Goal: Task Accomplishment & Management: Complete application form

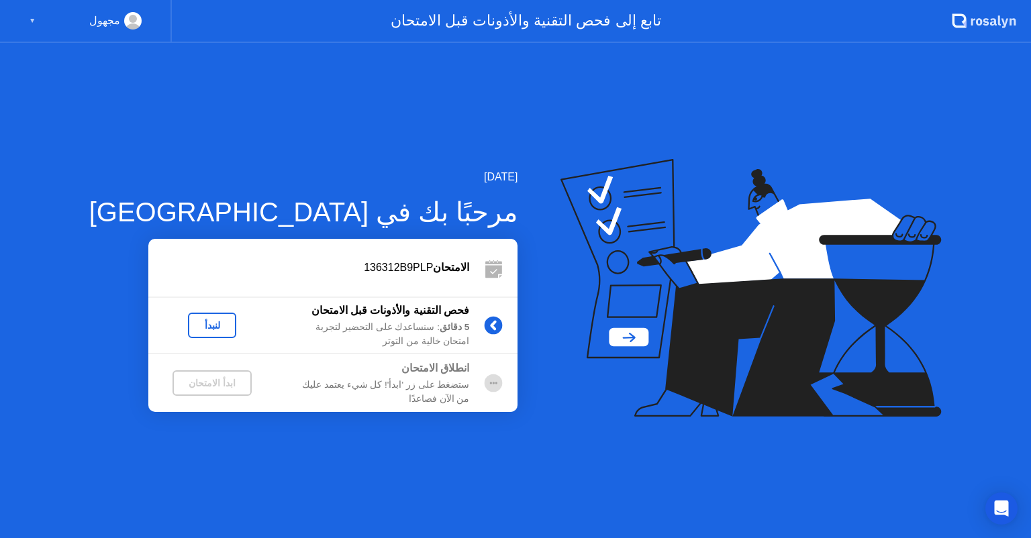
click at [193, 324] on div "لنبدأ" at bounding box center [212, 325] width 38 height 11
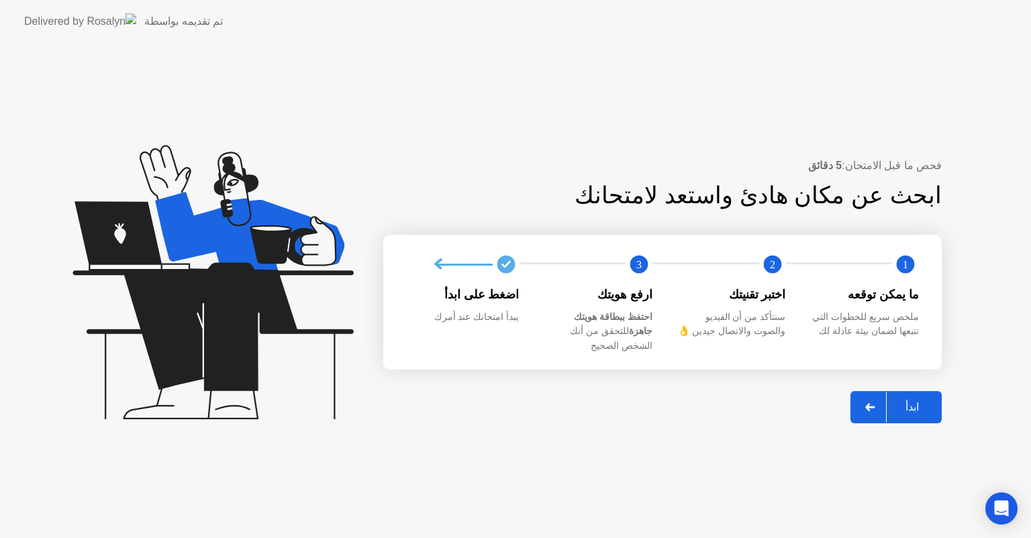
click at [905, 404] on div "ابدأ" at bounding box center [912, 407] width 51 height 13
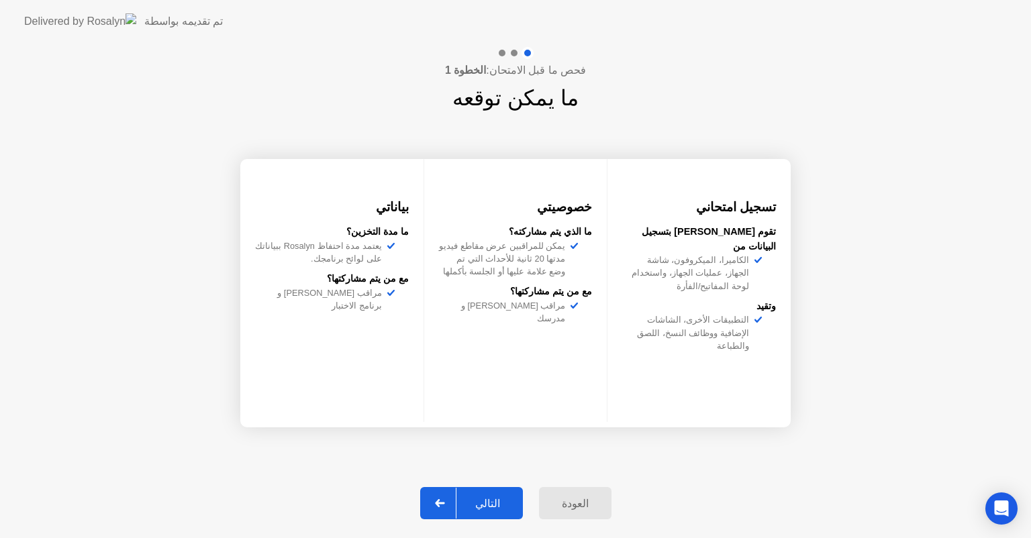
click at [482, 507] on div "التالي" at bounding box center [487, 503] width 62 height 13
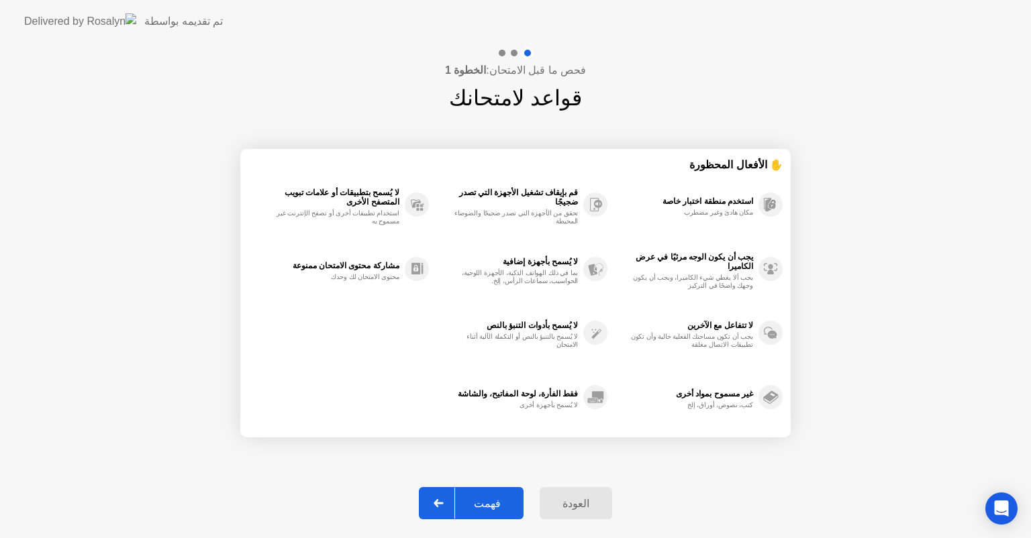
click at [497, 499] on div "فهمت" at bounding box center [487, 503] width 64 height 13
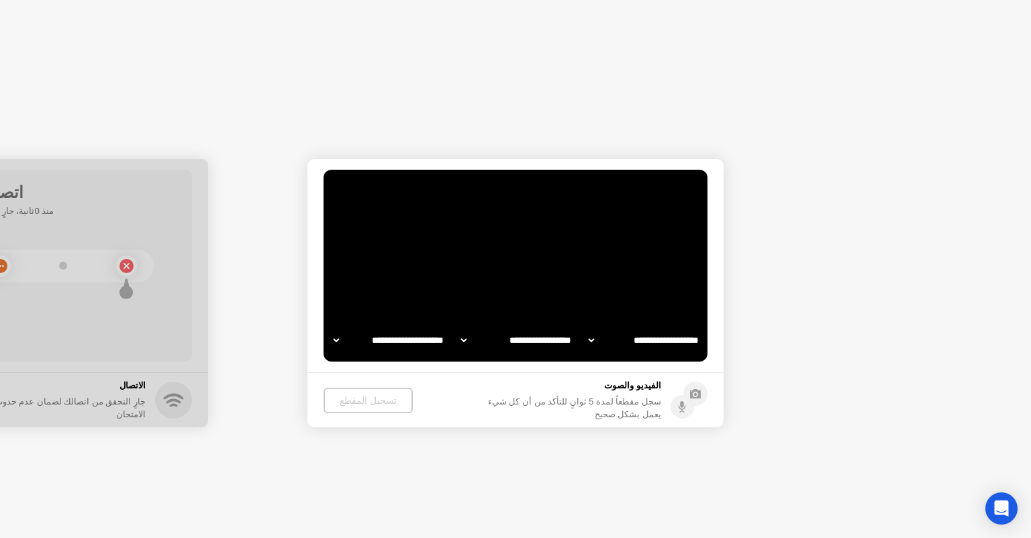
select select "**********"
select select "*******"
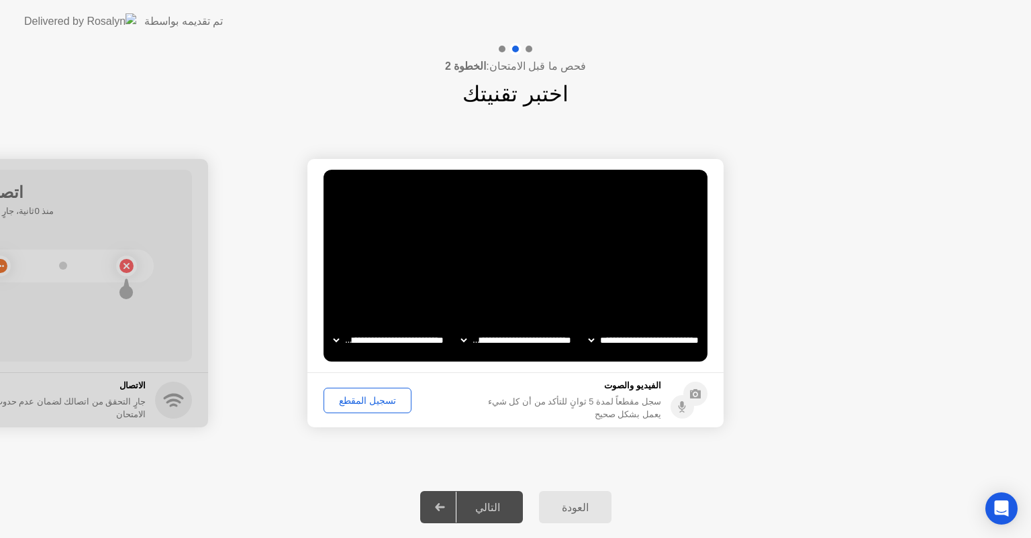
click at [367, 398] on div "تسجيل المقطع" at bounding box center [367, 400] width 79 height 11
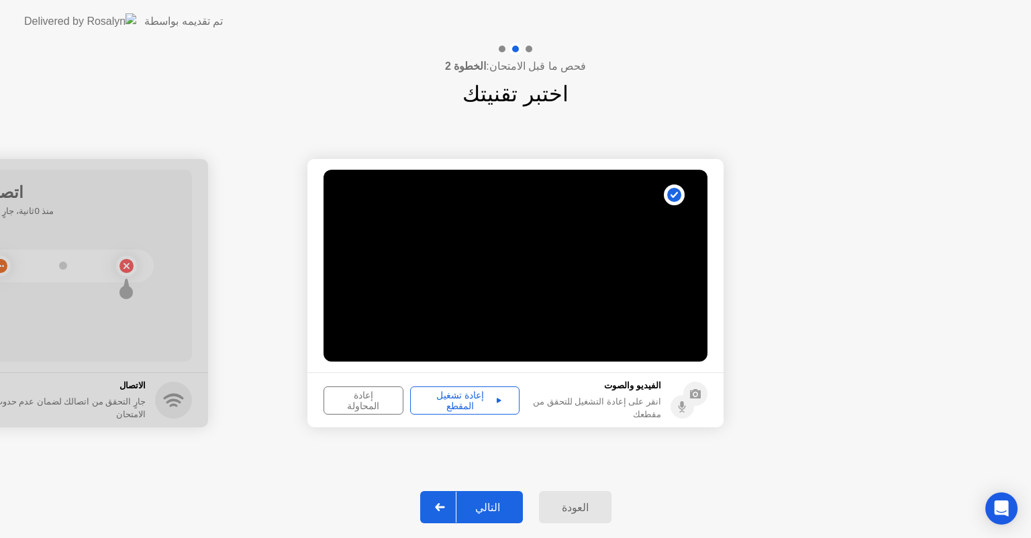
click at [473, 397] on div "إعادة تشغيل المقطع" at bounding box center [465, 400] width 100 height 21
click at [494, 505] on div "التالي" at bounding box center [487, 507] width 62 height 13
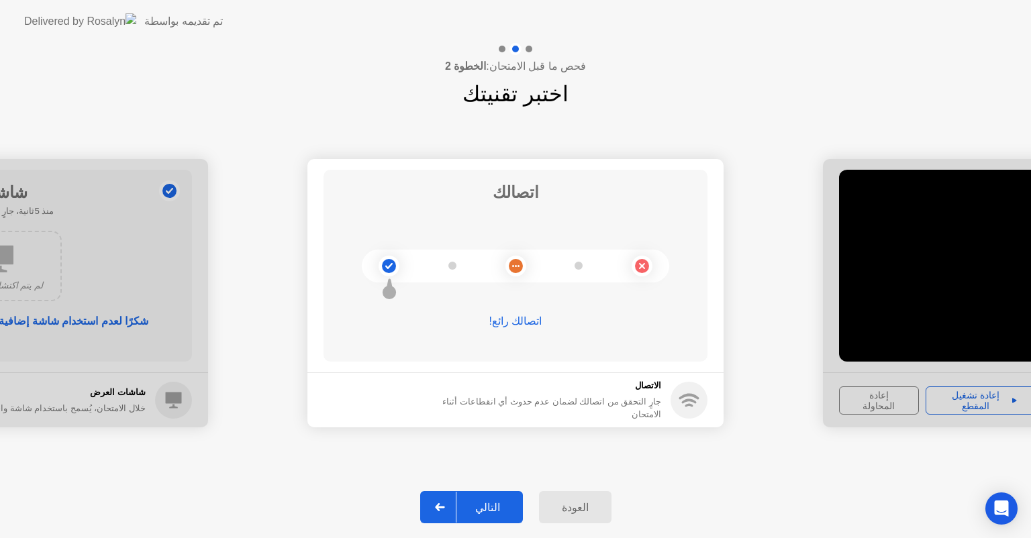
click at [487, 507] on div "التالي" at bounding box center [487, 507] width 62 height 13
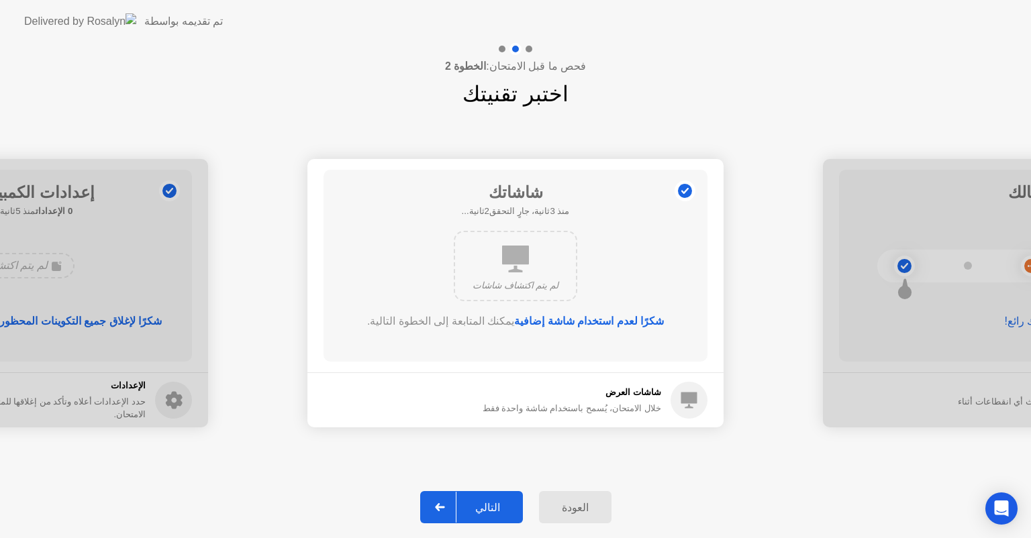
click at [481, 507] on div "التالي" at bounding box center [487, 507] width 62 height 13
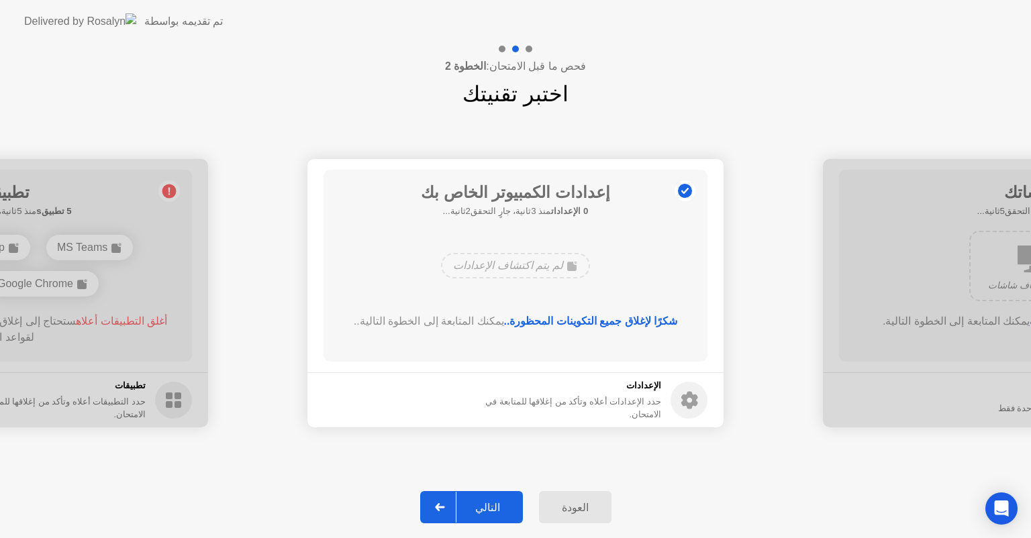
click at [483, 507] on div "التالي" at bounding box center [487, 507] width 62 height 13
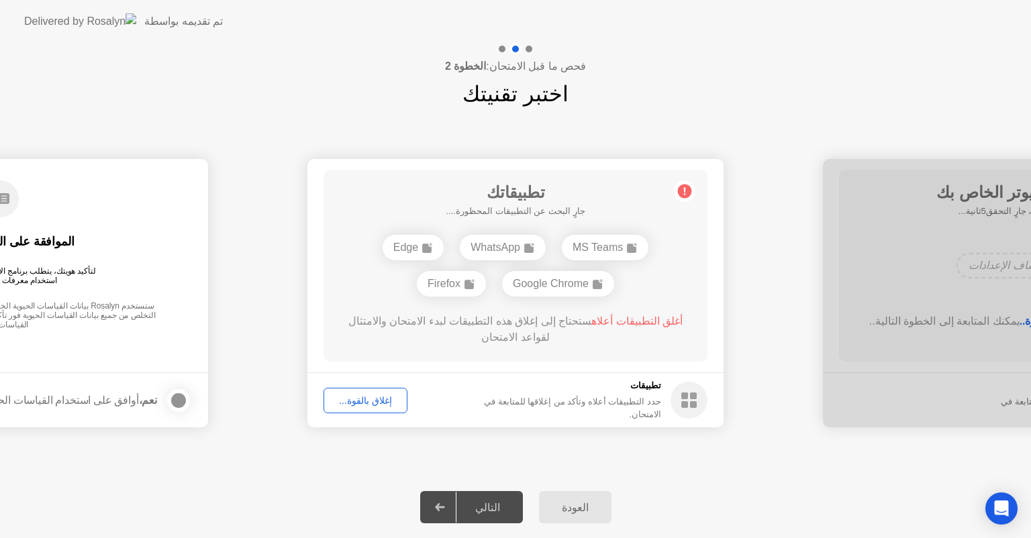
click at [563, 279] on div "Google Chrome" at bounding box center [558, 284] width 112 height 26
click at [592, 282] on div "Google Chrome" at bounding box center [558, 284] width 112 height 26
click at [602, 285] on rect at bounding box center [597, 284] width 9 height 9
click at [499, 303] on div "تطبيقاتك 5 تطبيقs منذ 2ثانية، جارٍ التحقق3ثانية... MS Teams WhatsApp Edge Googl…" at bounding box center [515, 266] width 384 height 192
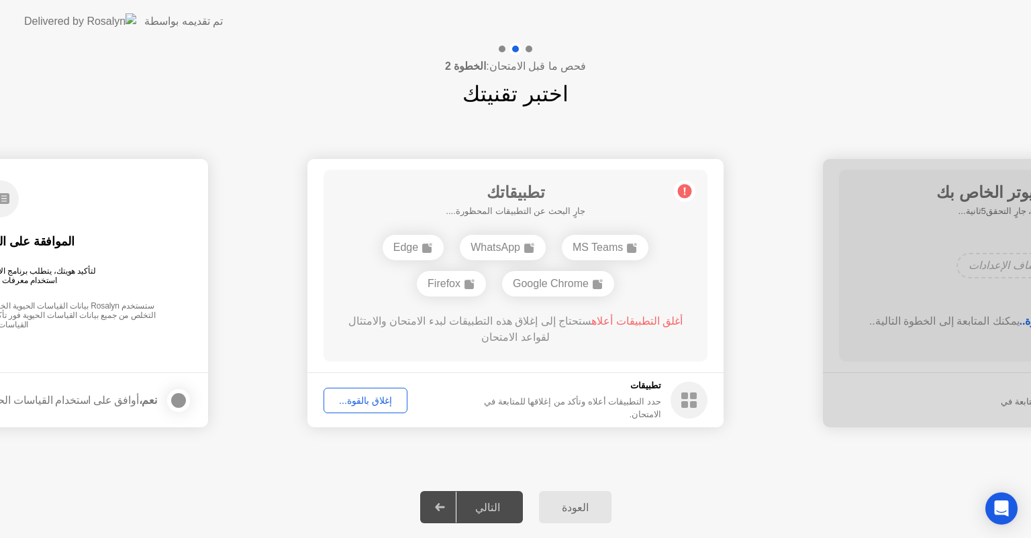
click at [591, 281] on div "Google Chrome" at bounding box center [558, 284] width 112 height 26
click at [354, 397] on div "إغلاق بالقوة..." at bounding box center [365, 400] width 74 height 11
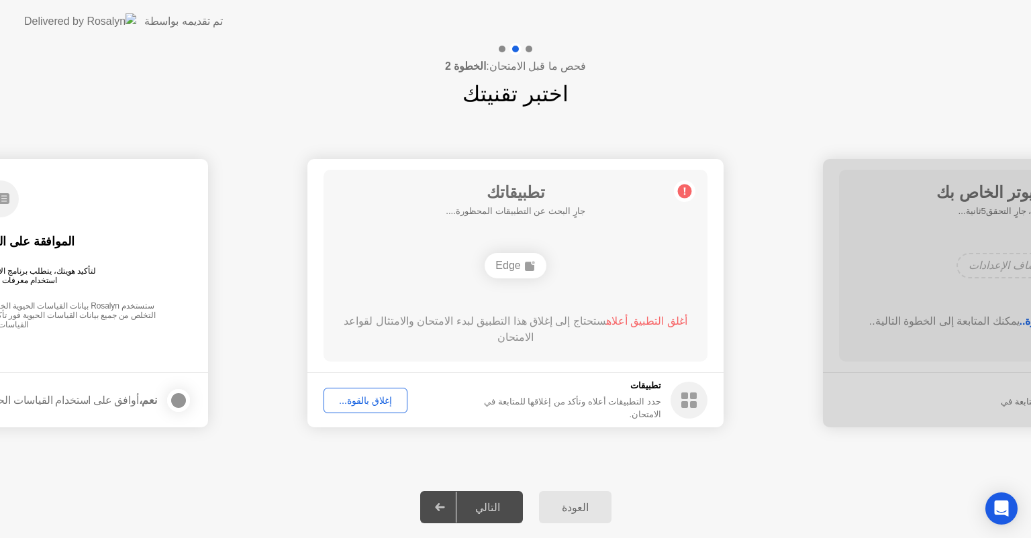
click at [370, 395] on div "إغلاق بالقوة..." at bounding box center [365, 400] width 74 height 11
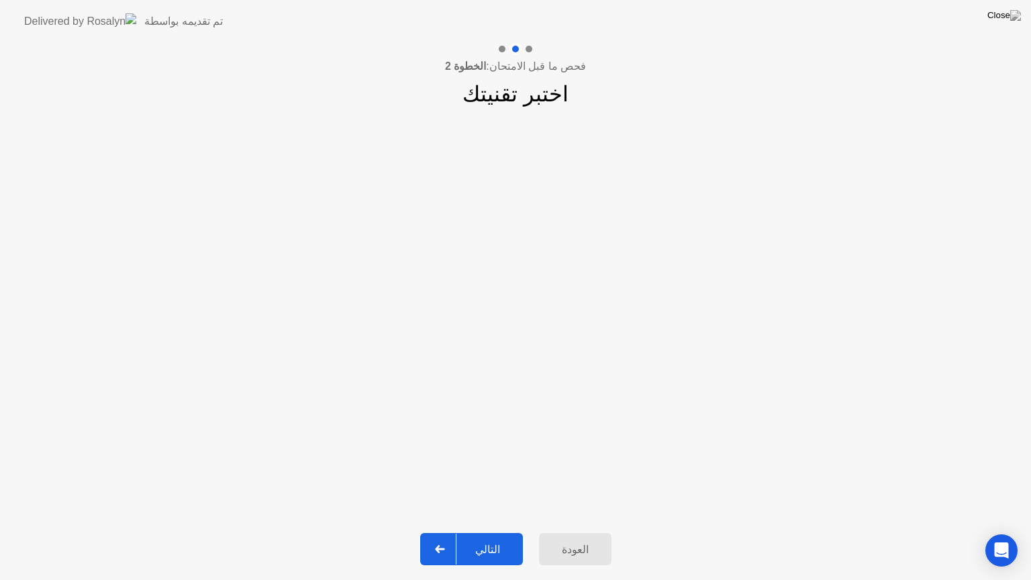
click at [493, 538] on div "التالي" at bounding box center [487, 549] width 62 height 13
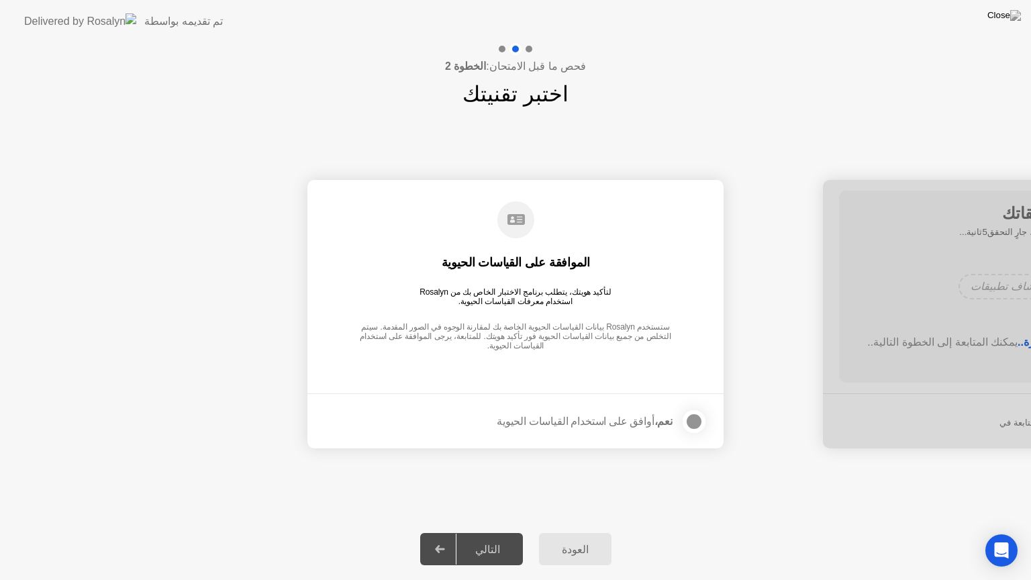
click at [687, 419] on div at bounding box center [694, 421] width 16 height 16
click at [472, 538] on div "التالي" at bounding box center [487, 549] width 62 height 13
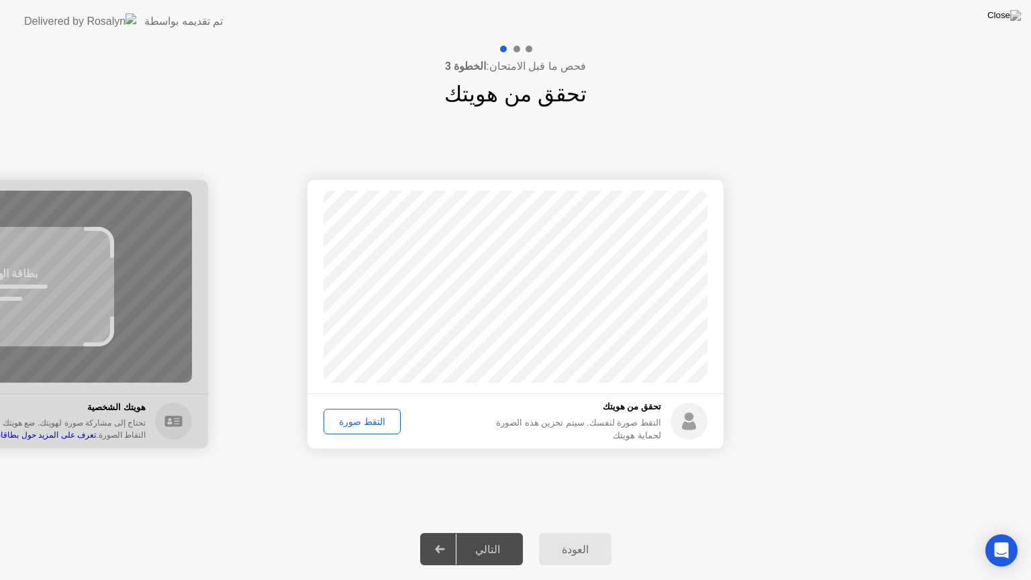
click at [373, 421] on div "التقط صورة" at bounding box center [362, 421] width 68 height 11
click at [473, 538] on div "التالي" at bounding box center [487, 549] width 62 height 13
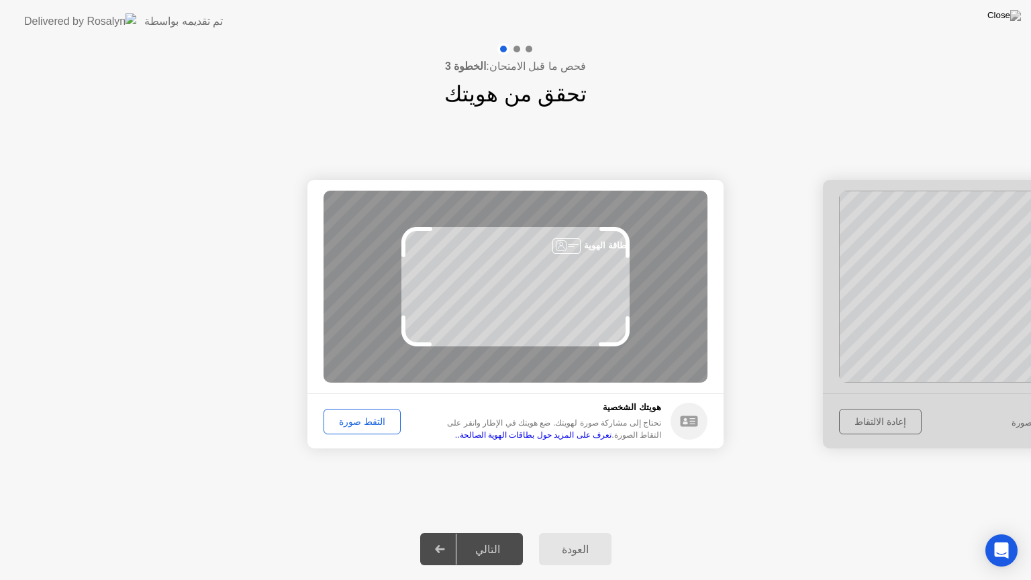
click at [352, 421] on div "التقط صورة" at bounding box center [362, 421] width 68 height 11
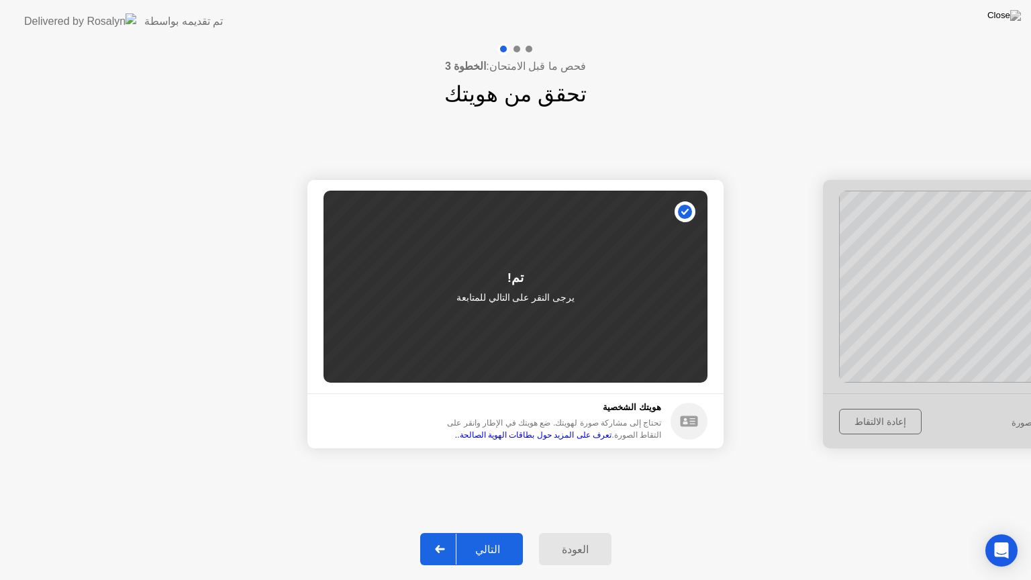
click at [498, 538] on div "التالي" at bounding box center [487, 549] width 62 height 13
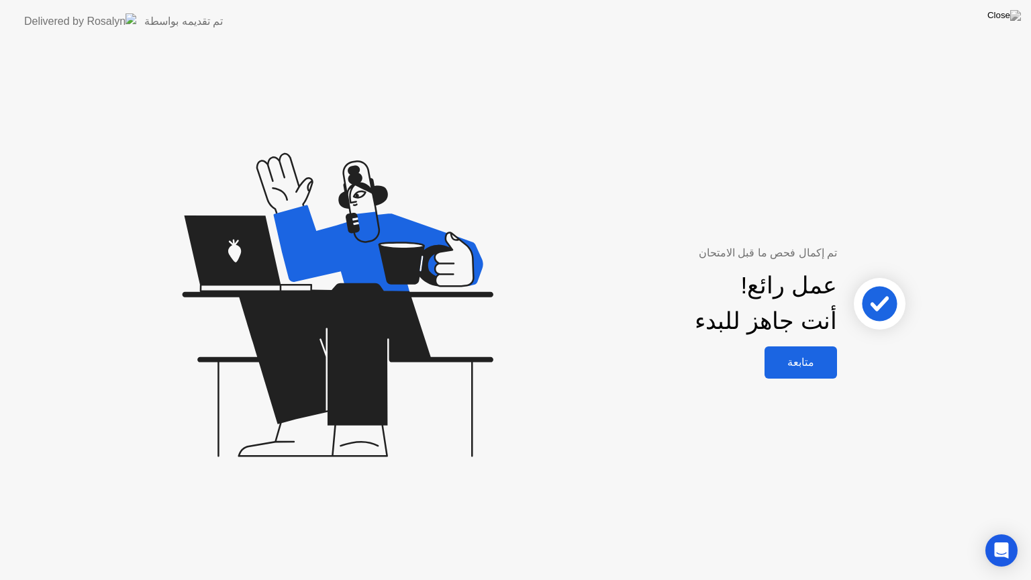
click at [804, 360] on div "متابعة" at bounding box center [800, 362] width 64 height 13
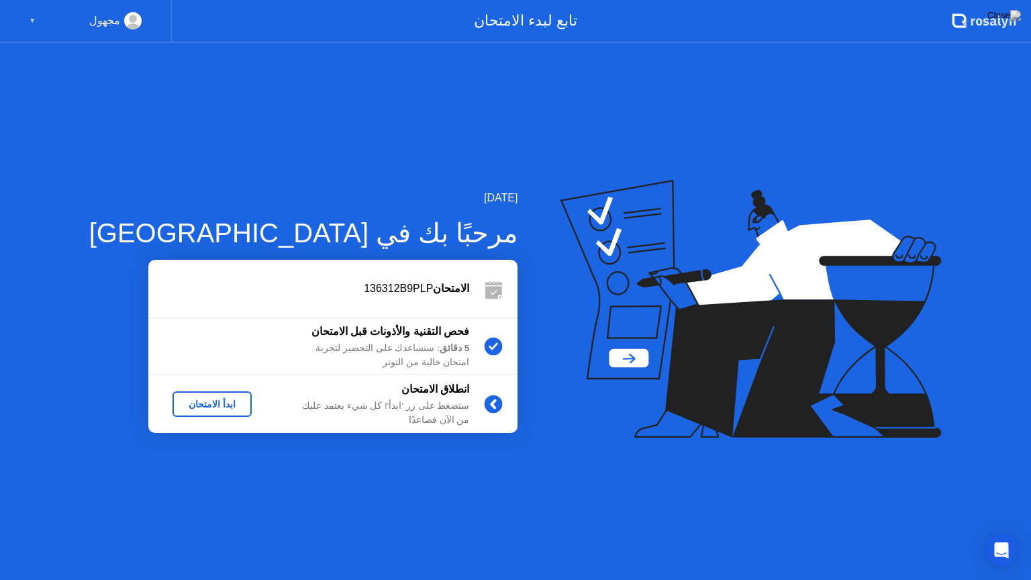
click at [178, 405] on div "ابدأ الامتحان" at bounding box center [212, 404] width 68 height 11
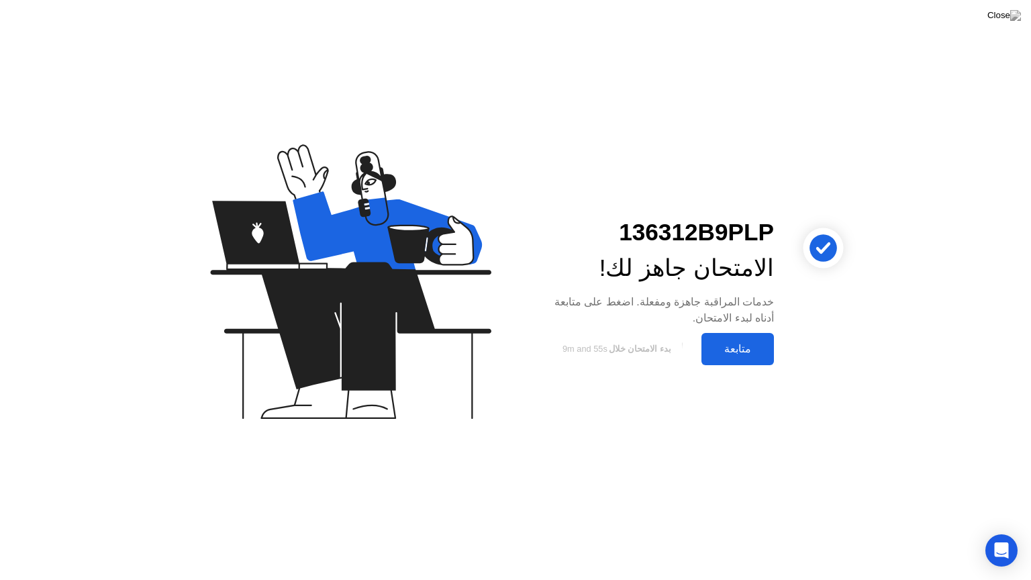
click at [744, 346] on div "متابعة" at bounding box center [737, 348] width 64 height 13
